Goal: Find specific page/section: Find specific page/section

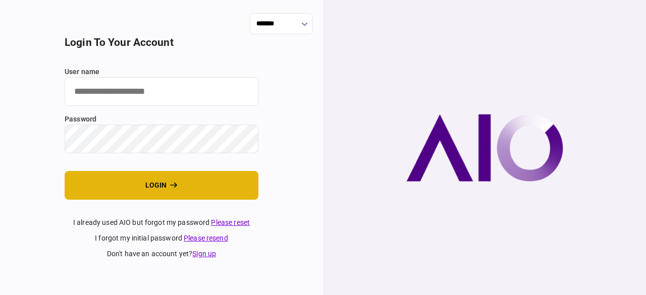
type input "**********"
click at [195, 183] on button "login" at bounding box center [162, 185] width 194 height 29
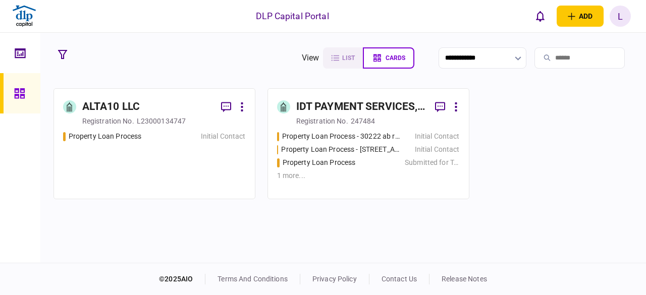
click at [128, 104] on div "ALTA10 LLC" at bounding box center [111, 107] width 58 height 16
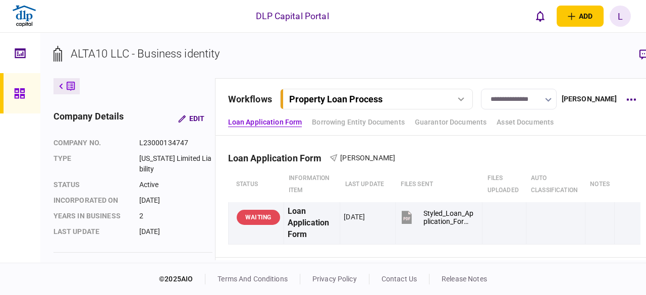
click at [464, 99] on icon at bounding box center [461, 99] width 7 height 4
click at [369, 123] on link "Property Loan Process [DATE] 14:25" at bounding box center [382, 120] width 189 height 21
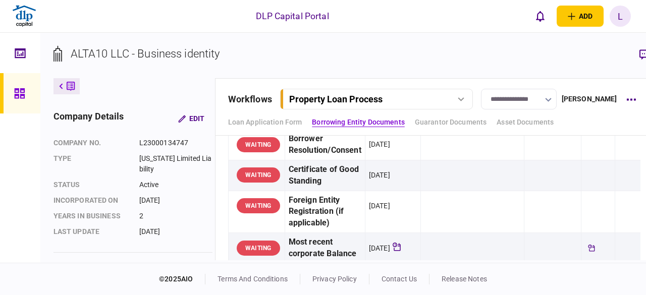
scroll to position [303, 0]
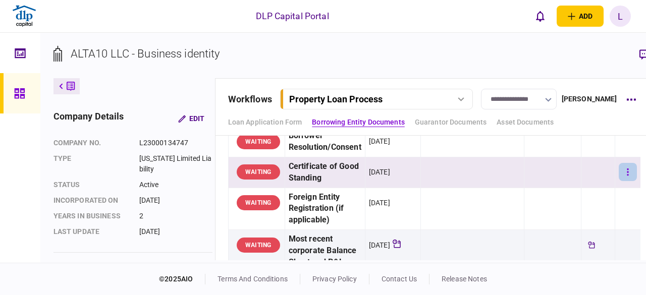
click at [627, 172] on button "button" at bounding box center [628, 172] width 18 height 18
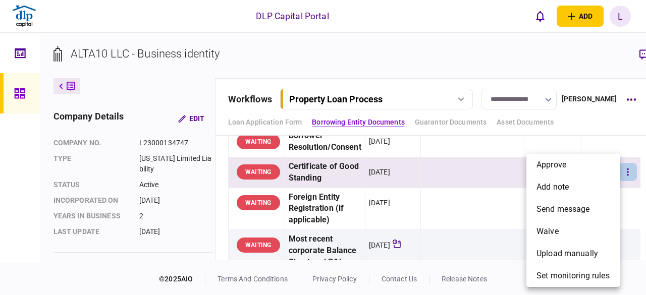
click at [329, 167] on div at bounding box center [323, 147] width 646 height 295
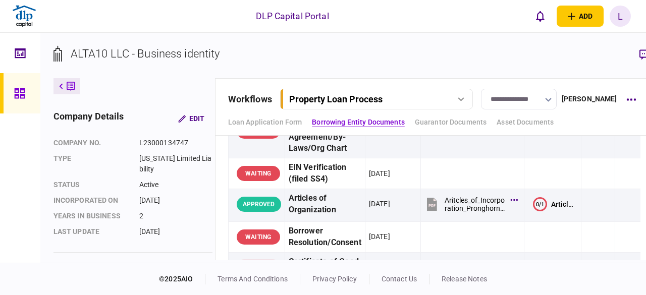
scroll to position [202, 0]
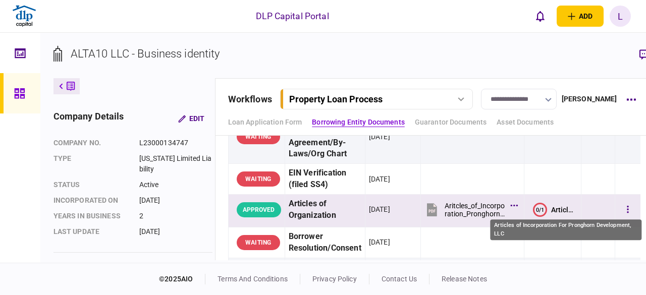
click at [557, 208] on div "Articles of Incorporation For Pronghorn Development, LLC" at bounding box center [564, 210] width 26 height 8
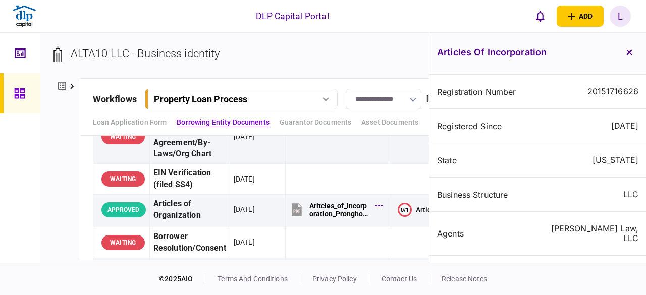
scroll to position [201, 0]
